Goal: Information Seeking & Learning: Check status

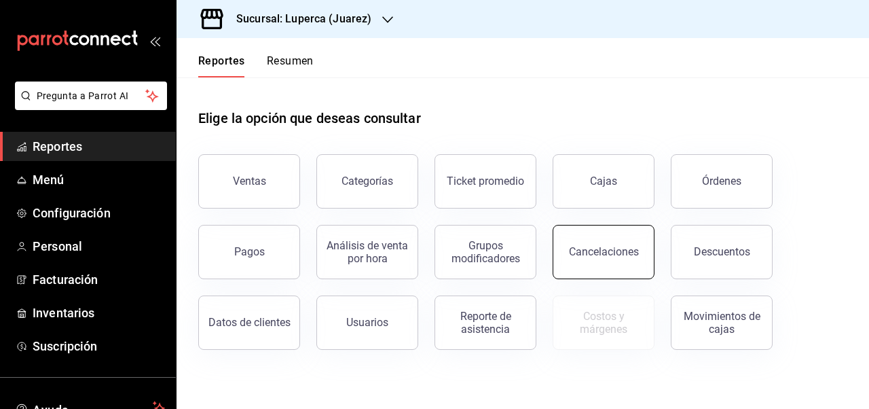
click at [624, 241] on button "Cancelaciones" at bounding box center [604, 252] width 102 height 54
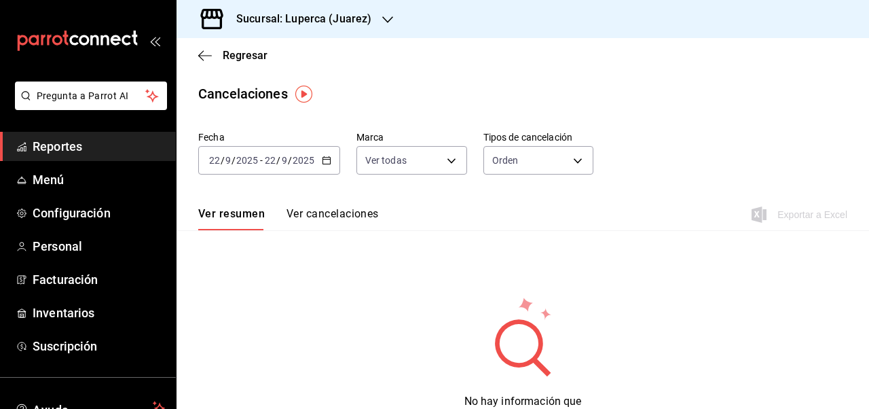
click at [327, 158] on icon "button" at bounding box center [327, 161] width 10 height 10
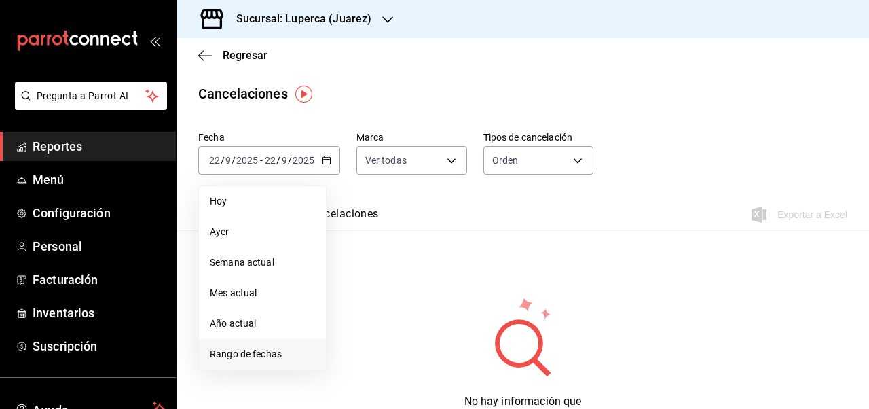
click at [244, 357] on span "Rango de fechas" at bounding box center [262, 354] width 105 height 14
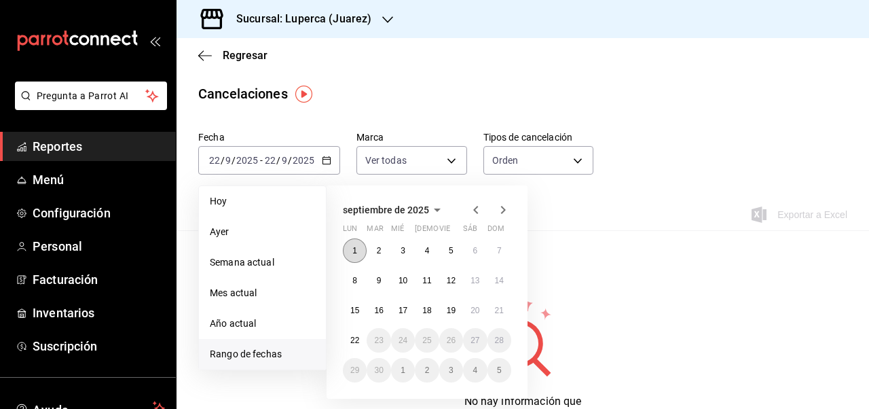
click at [360, 251] on button "1" at bounding box center [355, 250] width 24 height 24
click at [352, 336] on abbr "22" at bounding box center [354, 340] width 9 height 10
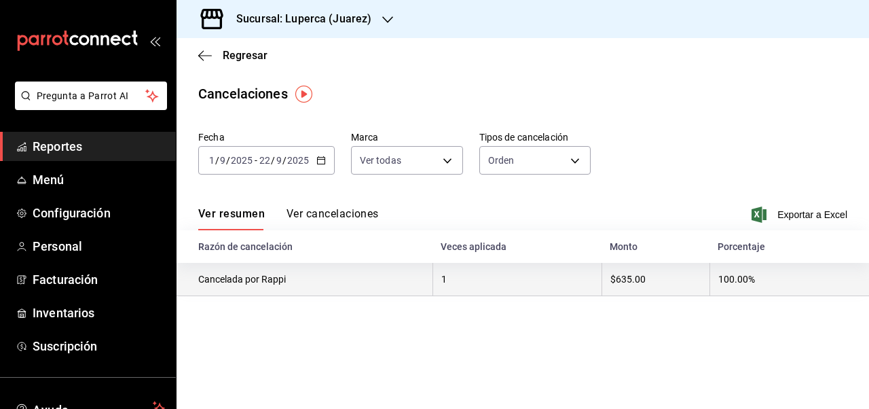
click at [686, 283] on th "$635.00" at bounding box center [656, 279] width 108 height 33
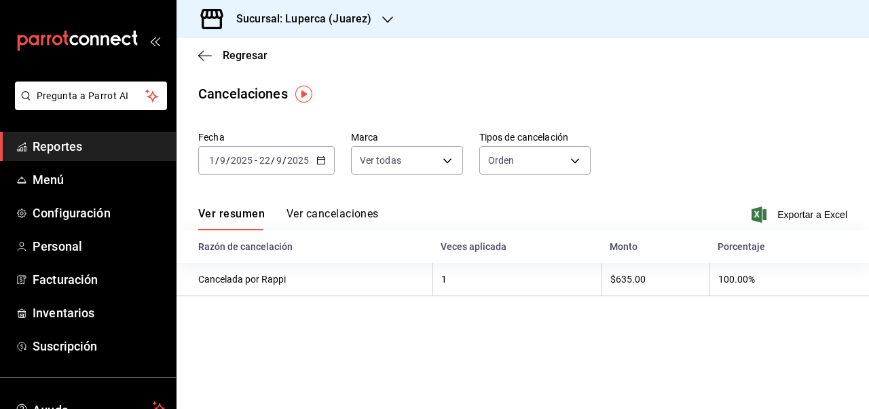
click at [366, 219] on button "Ver cancelaciones" at bounding box center [333, 218] width 92 height 23
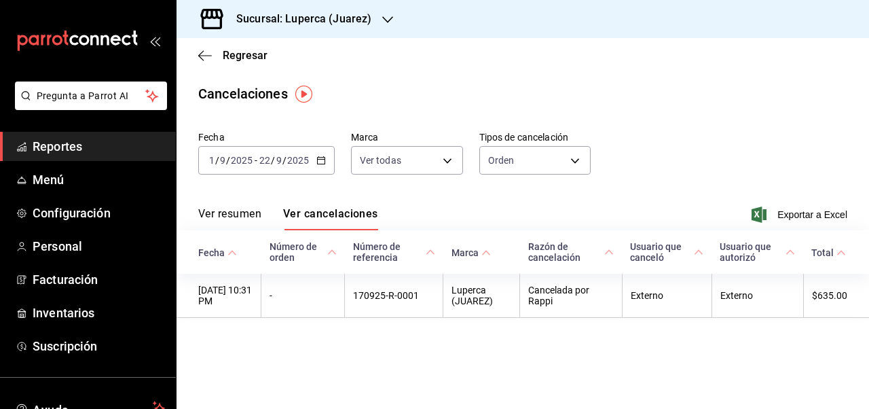
click at [325, 159] on div "2025-09-01 1 / 9 / 2025 - 2025-09-22 22 / 9 / 2025" at bounding box center [266, 160] width 137 height 29
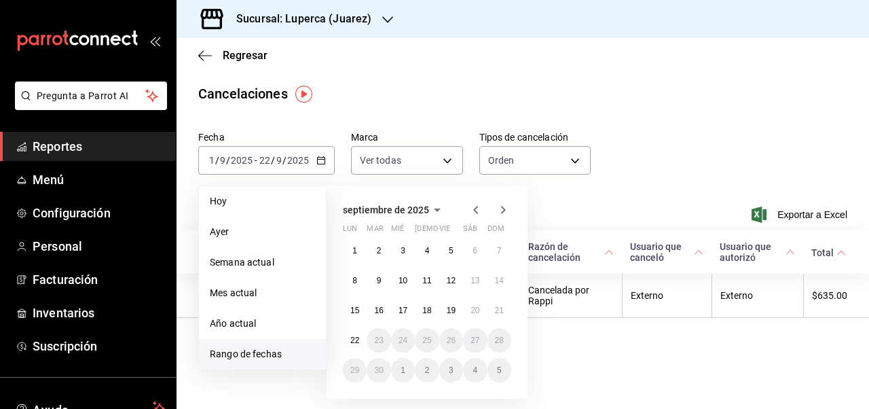
click at [381, 79] on main "Regresar Cancelaciones Fecha 2025-09-01 1 / 9 / 2025 - 2025-09-22 22 / 9 / 2025…" at bounding box center [523, 223] width 693 height 371
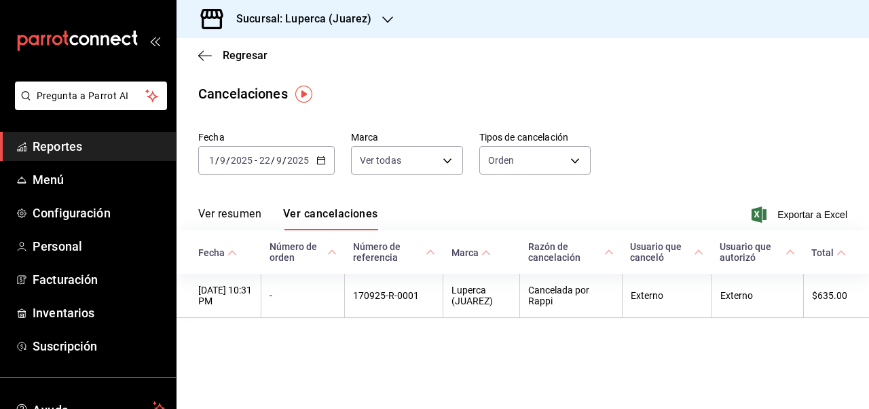
click at [382, 12] on div at bounding box center [387, 19] width 11 height 14
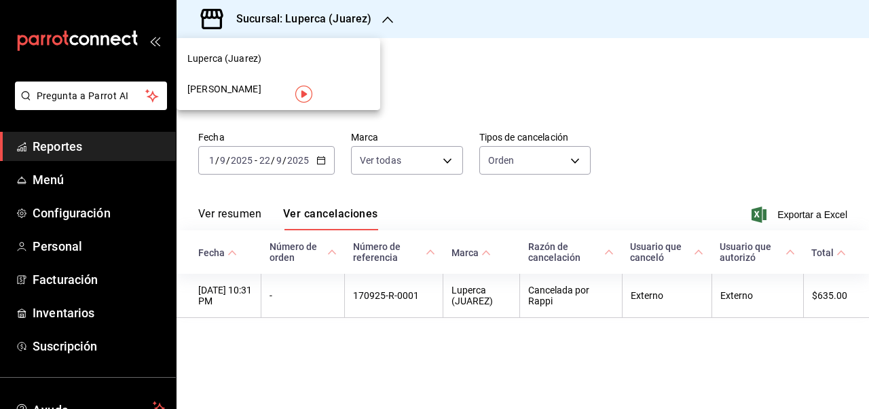
click at [255, 92] on span "Gula Gomez Morin" at bounding box center [224, 89] width 74 height 14
